Goal: Task Accomplishment & Management: Complete application form

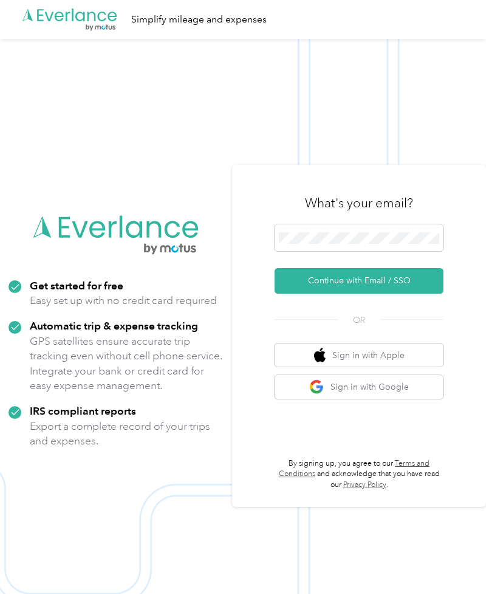
click at [401, 294] on button "Continue with Email / SSO" at bounding box center [359, 281] width 169 height 26
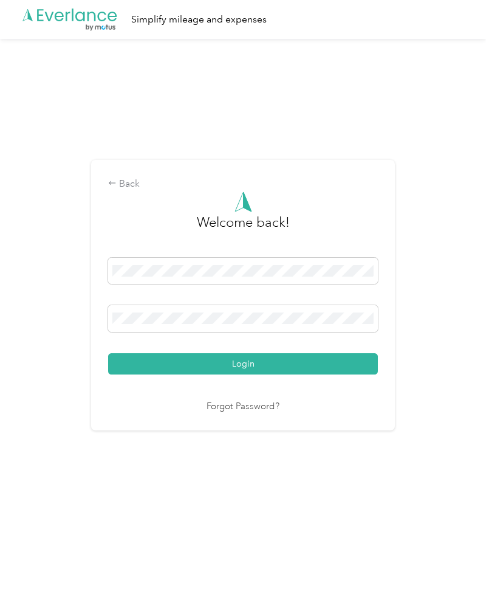
click at [464, 375] on div "Back Welcome back! Login Forgot Password?" at bounding box center [243, 300] width 486 height 523
click at [330, 325] on span at bounding box center [243, 318] width 270 height 27
click at [256, 375] on button "Login" at bounding box center [243, 363] width 270 height 21
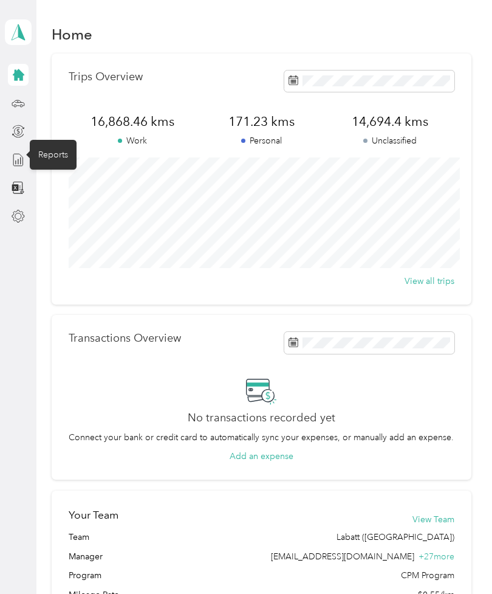
click at [24, 157] on icon at bounding box center [18, 159] width 13 height 13
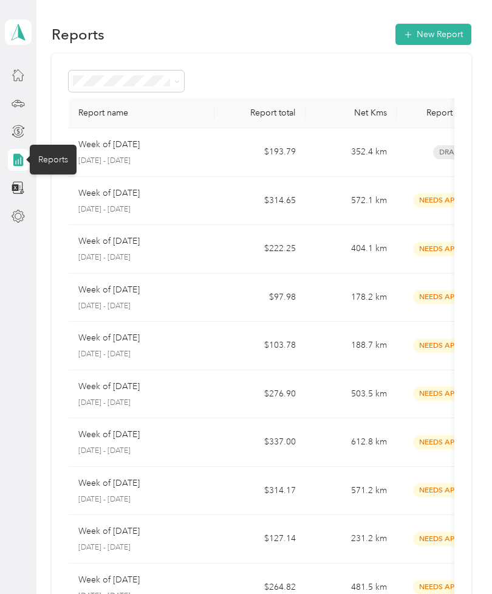
click at [370, 177] on td "352.4 km" at bounding box center [351, 152] width 91 height 49
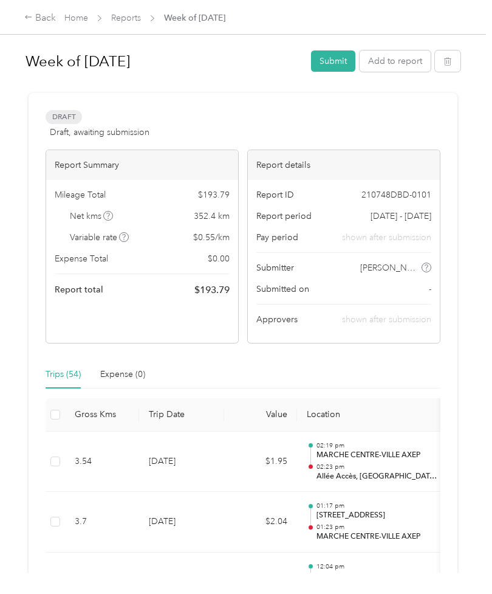
click at [340, 66] on button "Submit" at bounding box center [333, 60] width 44 height 21
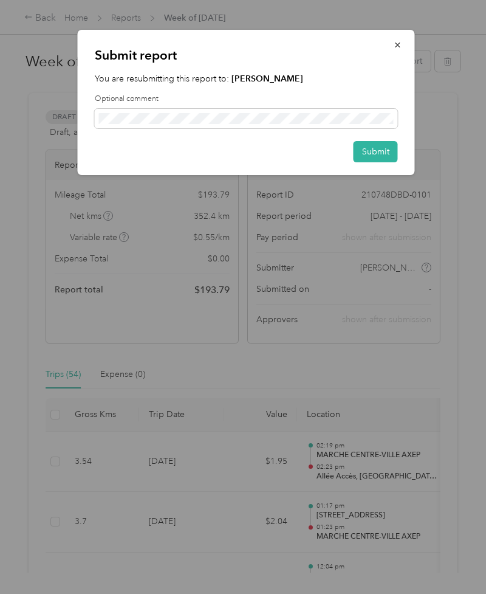
click at [388, 157] on button "Submit" at bounding box center [376, 151] width 44 height 21
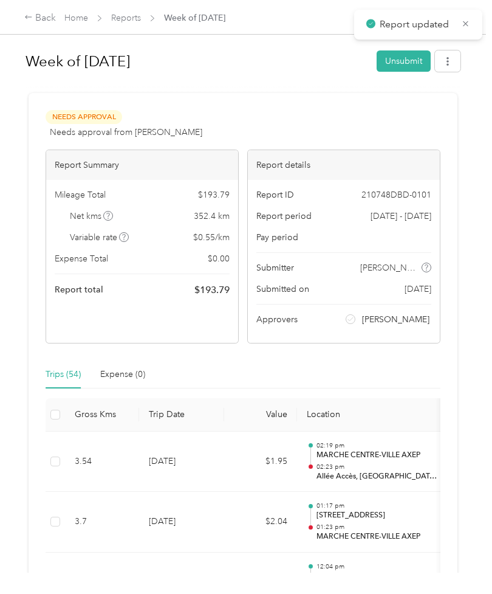
click at [451, 68] on button "button" at bounding box center [448, 60] width 26 height 21
click at [427, 108] on span "Download" at bounding box center [419, 106] width 40 height 13
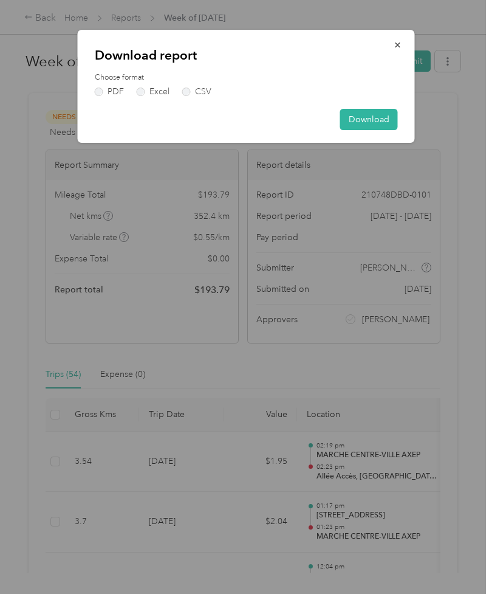
click at [98, 98] on div "Download report Choose format PDF Excel CSV Download" at bounding box center [246, 86] width 337 height 113
click at [106, 90] on label "PDF" at bounding box center [109, 92] width 29 height 9
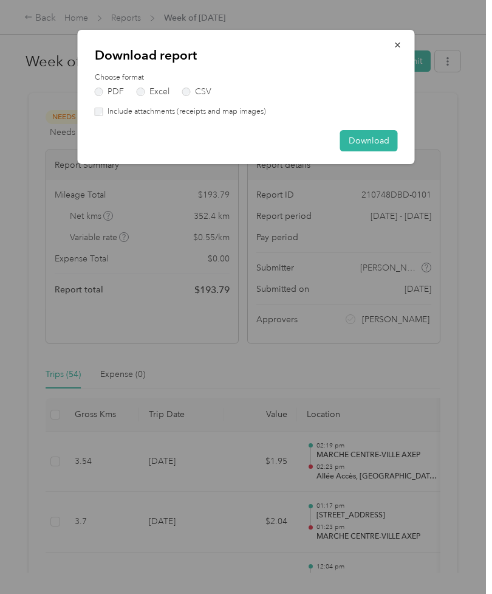
click at [375, 132] on button "Download" at bounding box center [369, 140] width 58 height 21
